Goal: Task Accomplishment & Management: Manage account settings

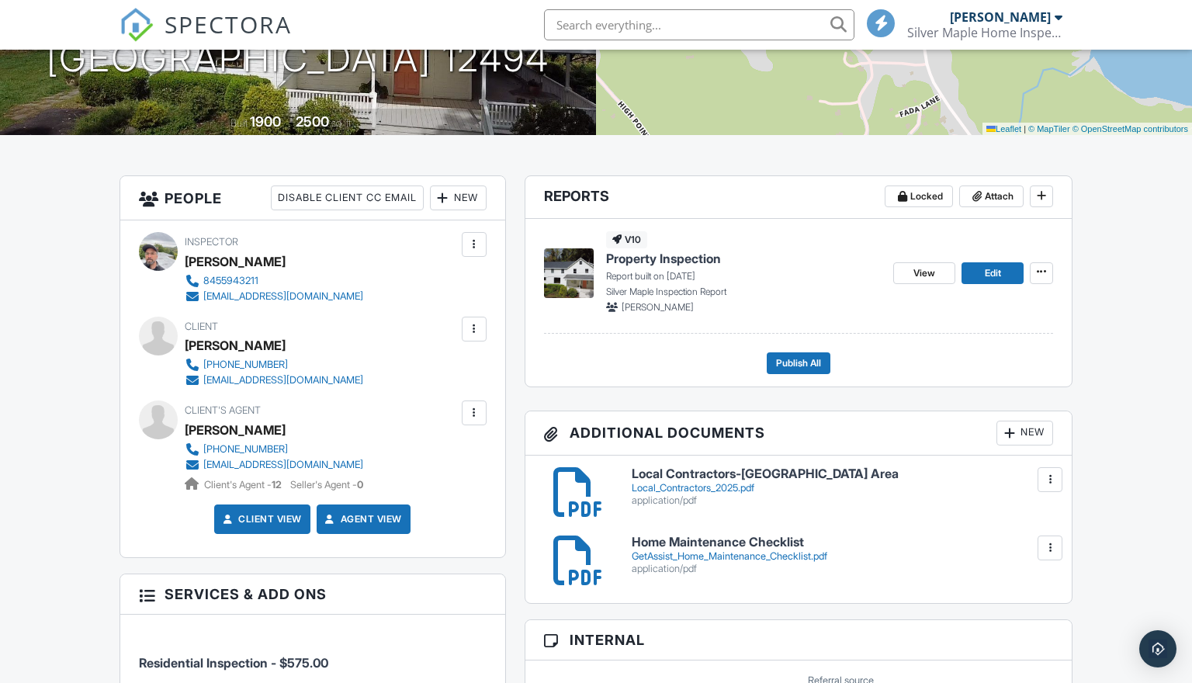
scroll to position [272, 0]
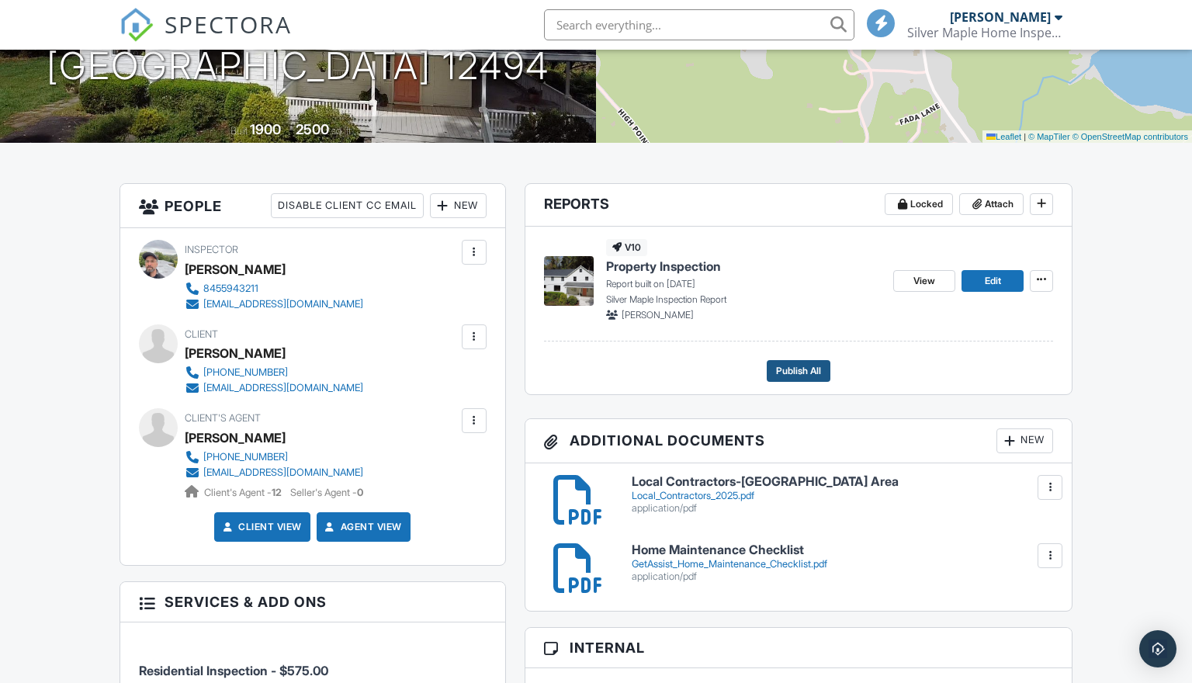
click at [811, 375] on span "Publish All" at bounding box center [798, 371] width 45 height 16
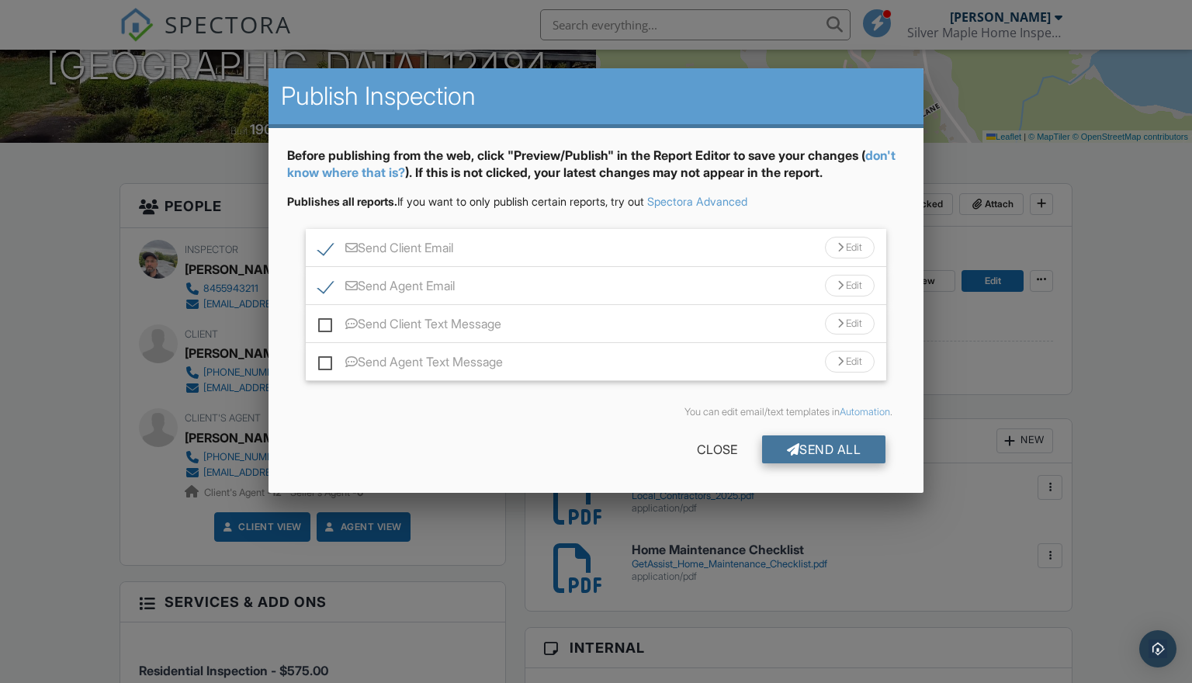
click at [833, 452] on div "Send All" at bounding box center [824, 449] width 124 height 28
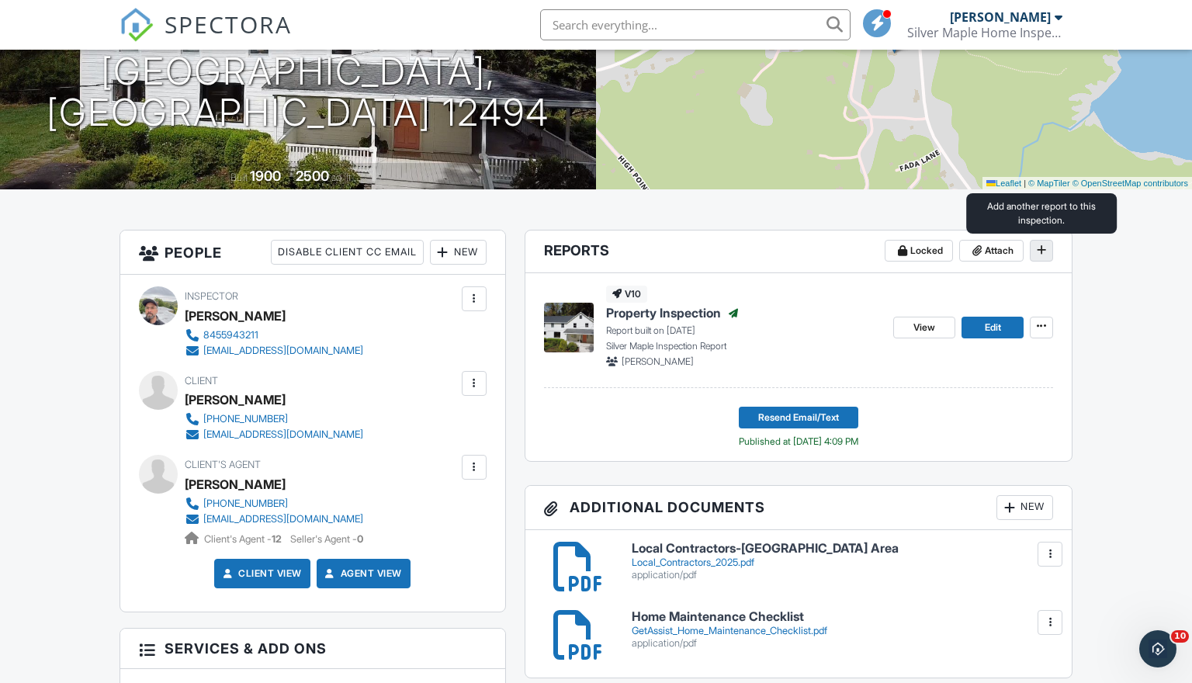
click at [1039, 252] on icon at bounding box center [1040, 249] width 9 height 11
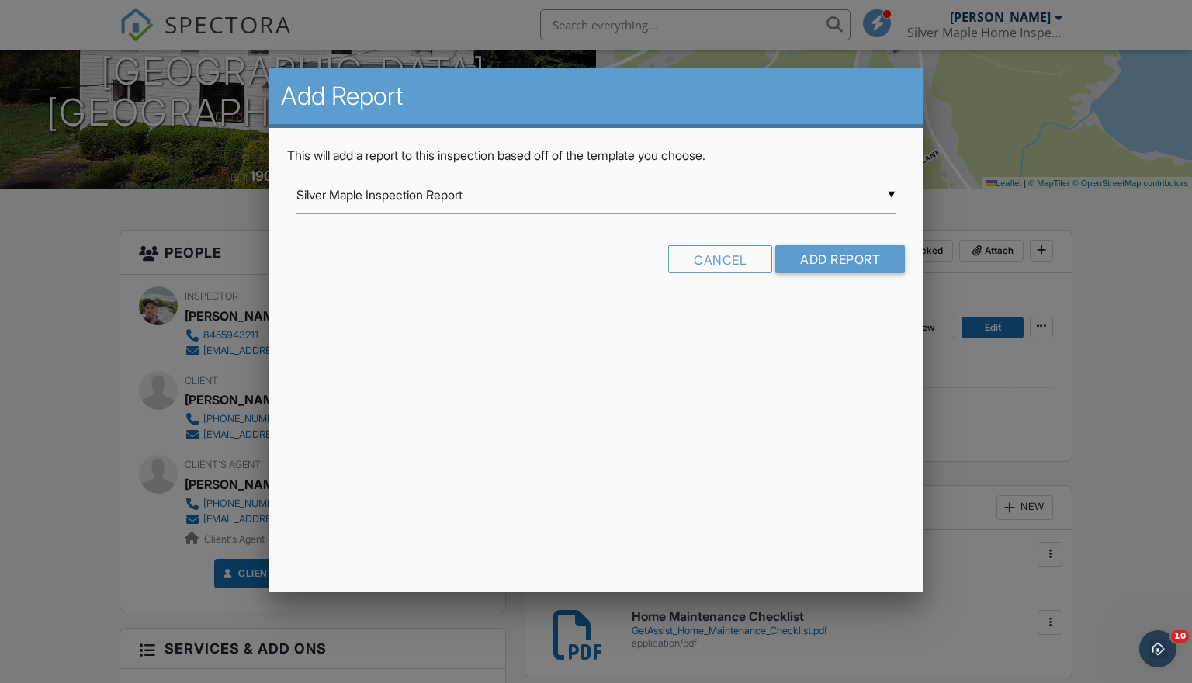
click at [720, 205] on input "Silver Maple Inspection Report" at bounding box center [596, 195] width 600 height 38
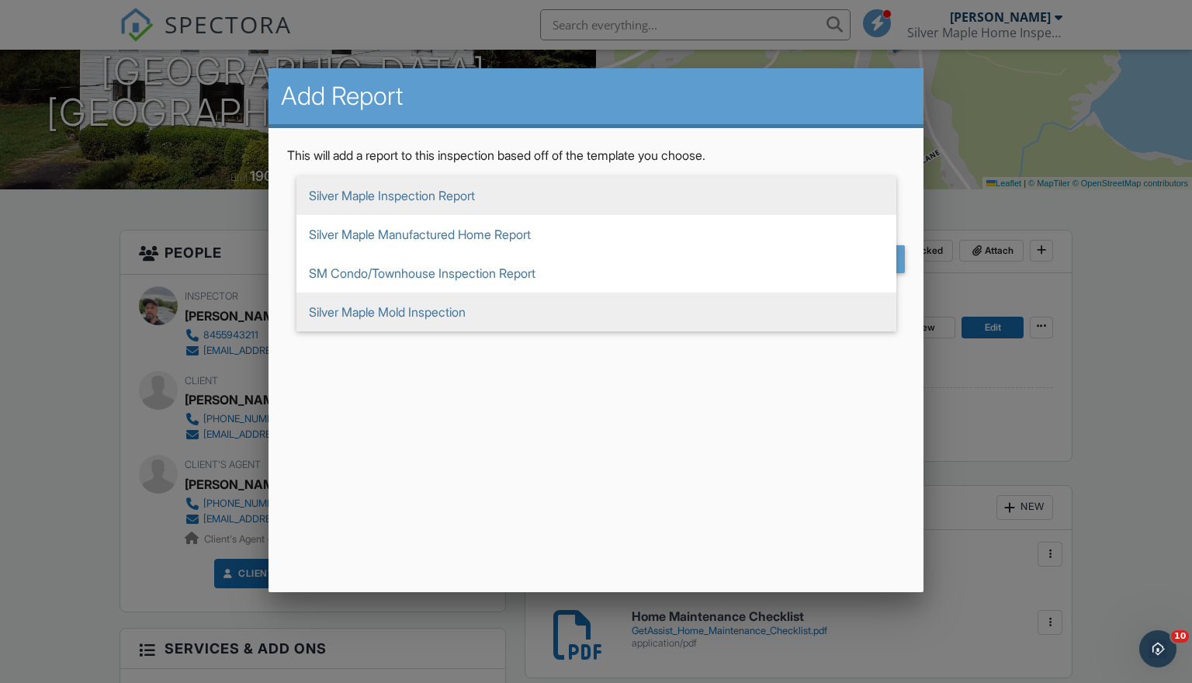
click at [500, 304] on span "Silver Maple Mold Inspection" at bounding box center [596, 311] width 600 height 39
type input "Silver Maple Mold Inspection"
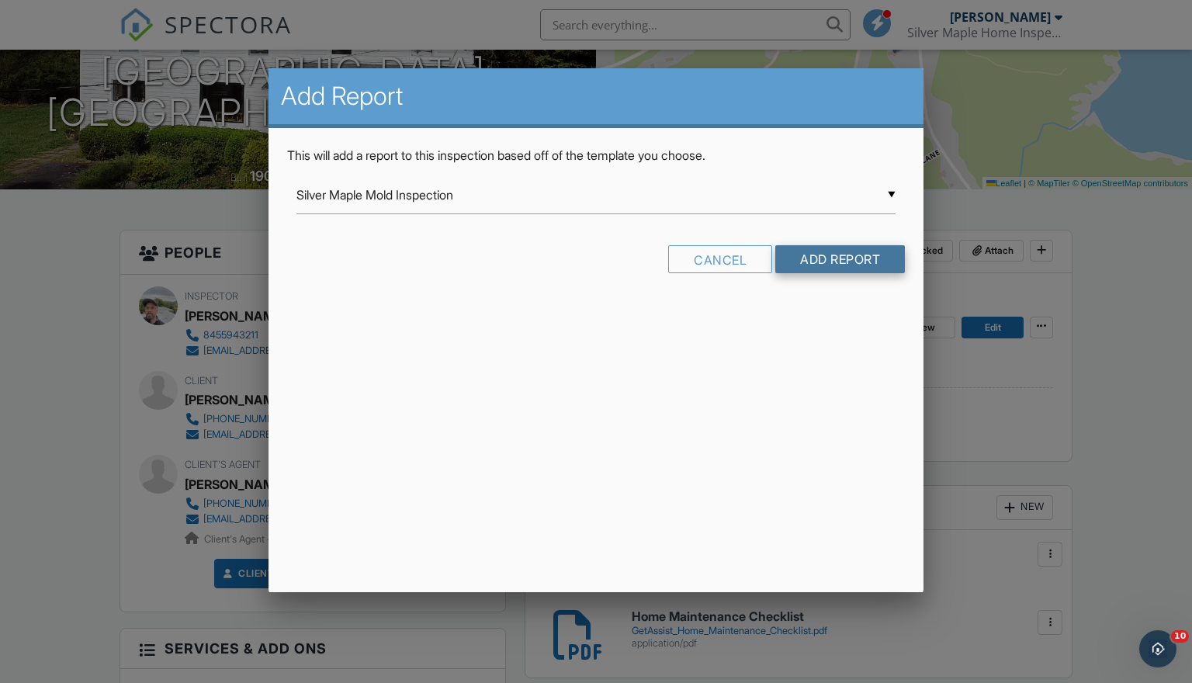
click at [852, 257] on input "Add Report" at bounding box center [840, 259] width 130 height 28
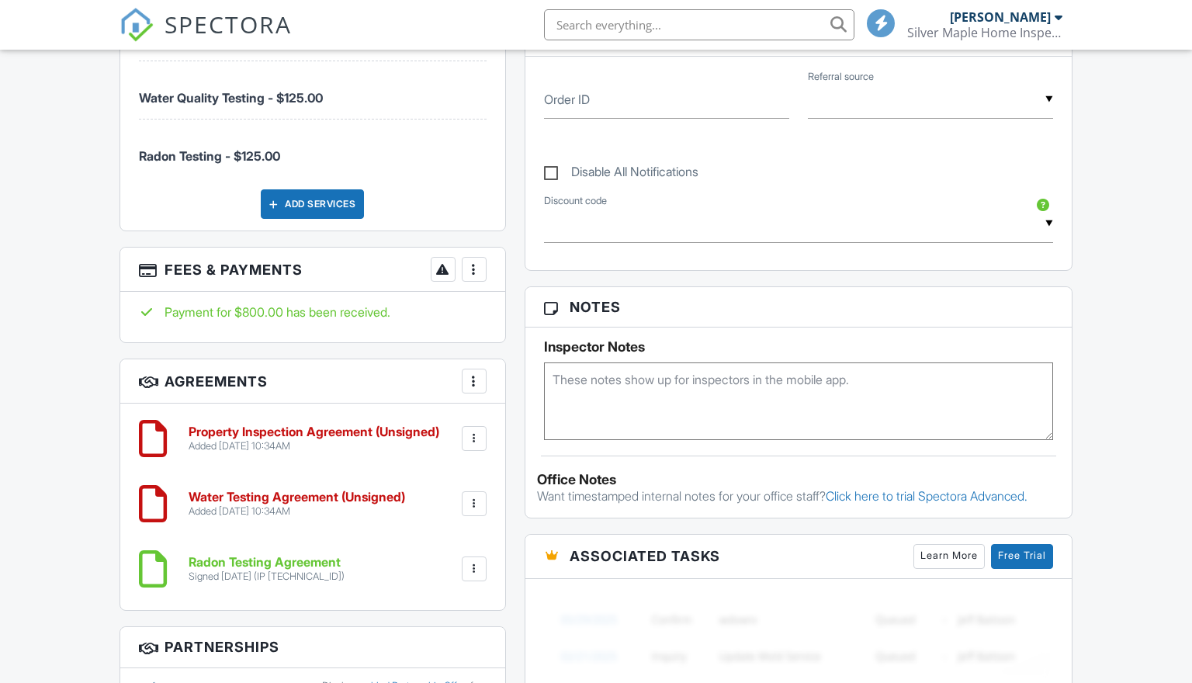
scroll to position [881, 0]
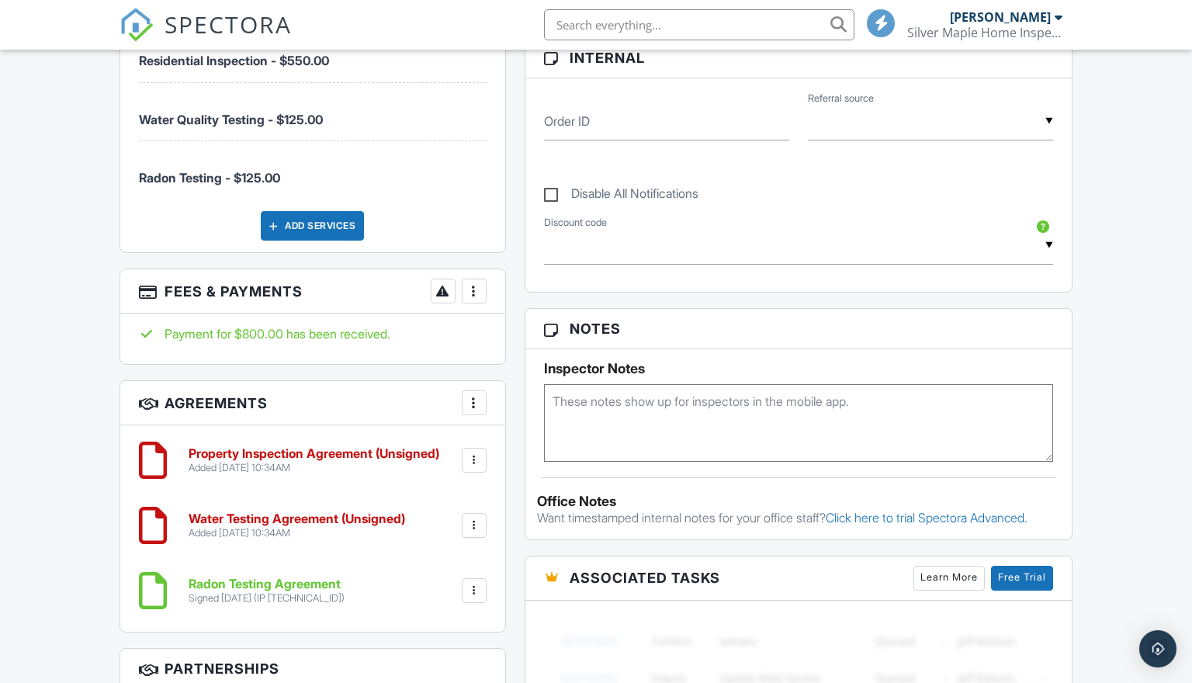
click at [474, 458] on div at bounding box center [474, 460] width 16 height 16
click at [478, 403] on div at bounding box center [474, 403] width 16 height 16
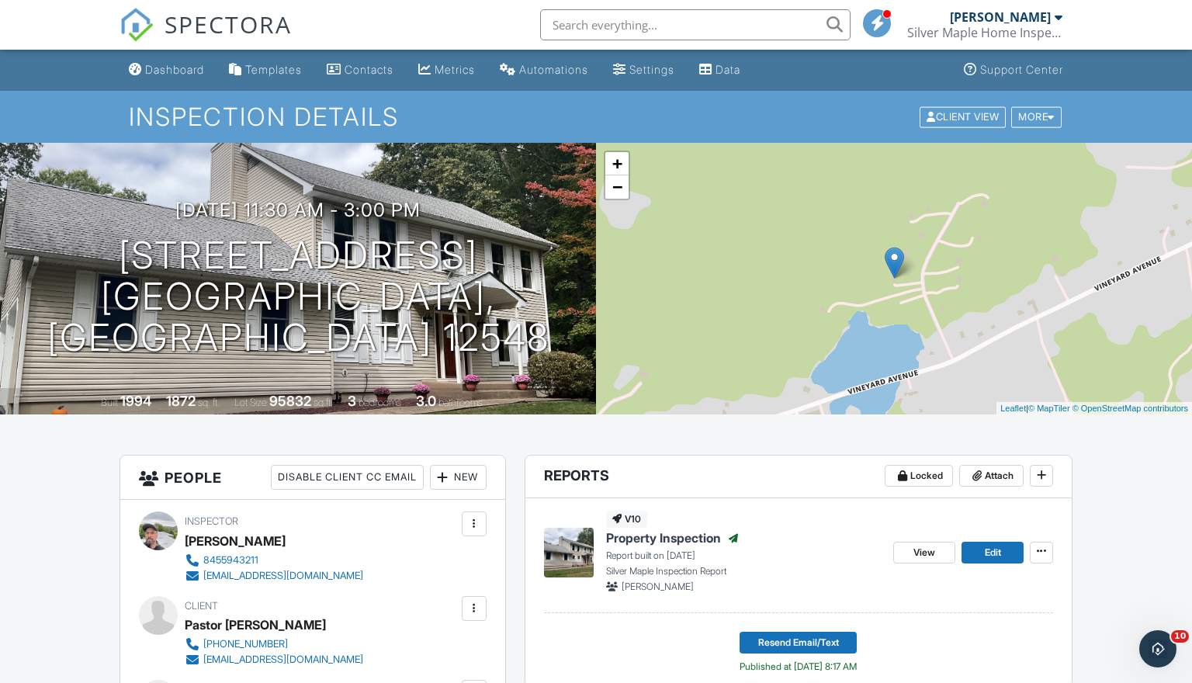
scroll to position [0, 0]
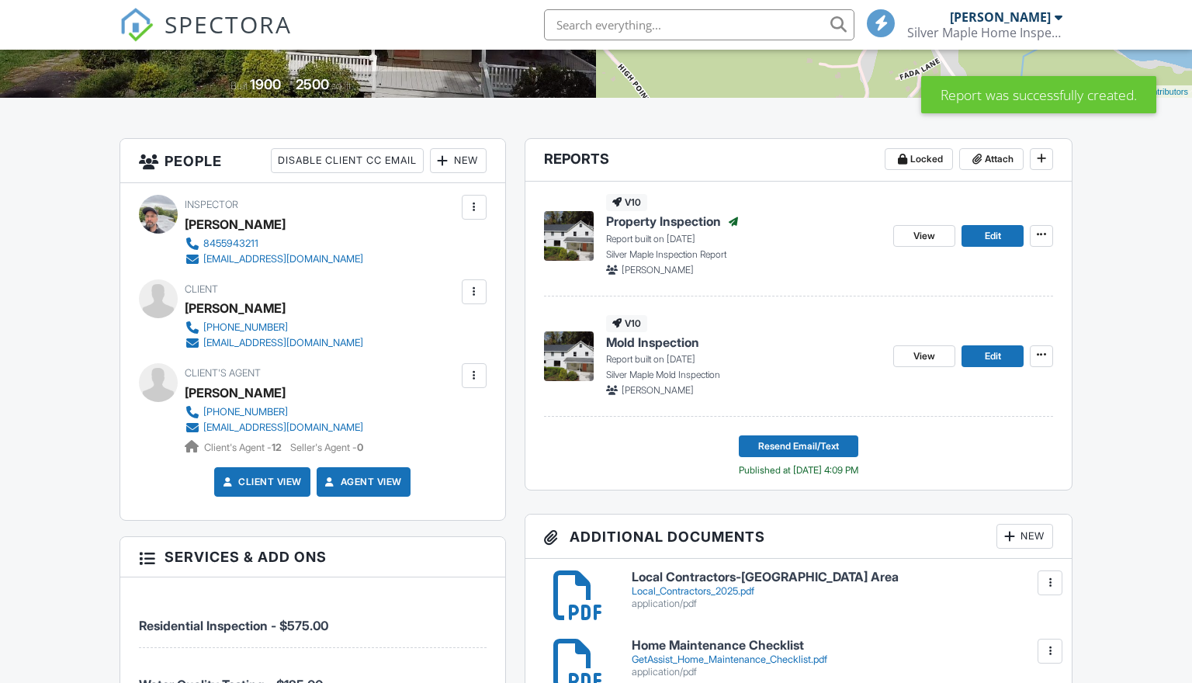
scroll to position [319, 0]
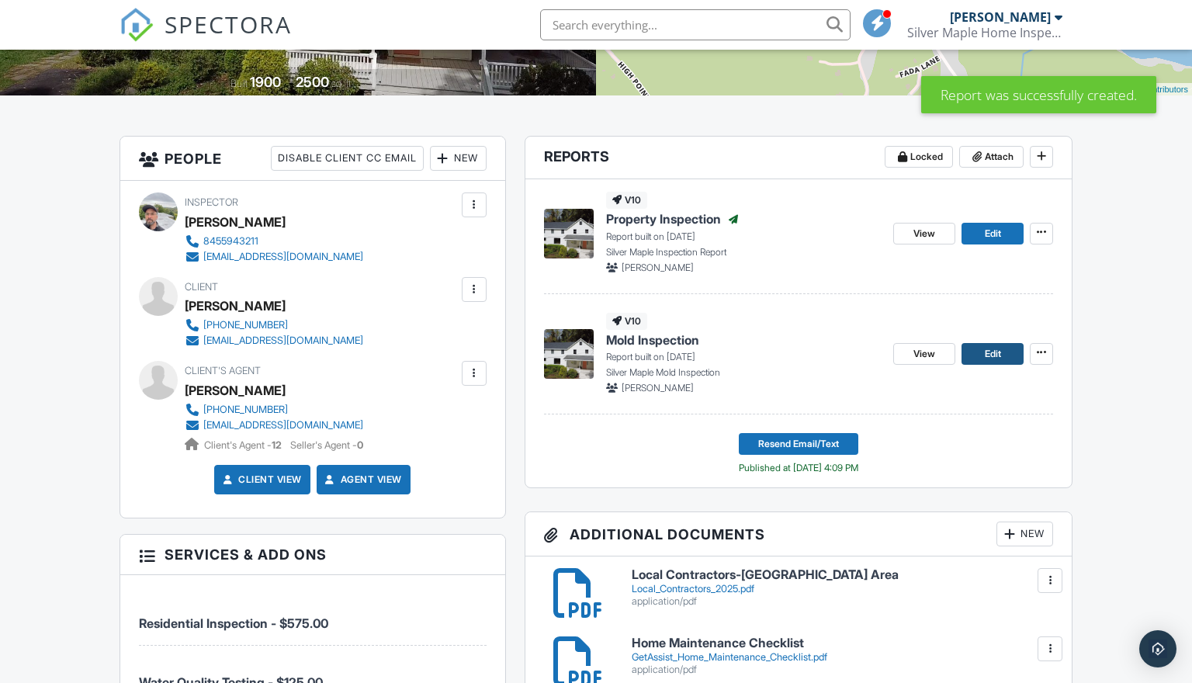
click at [989, 351] on span "Edit" at bounding box center [992, 354] width 16 height 16
